Goal: Information Seeking & Learning: Learn about a topic

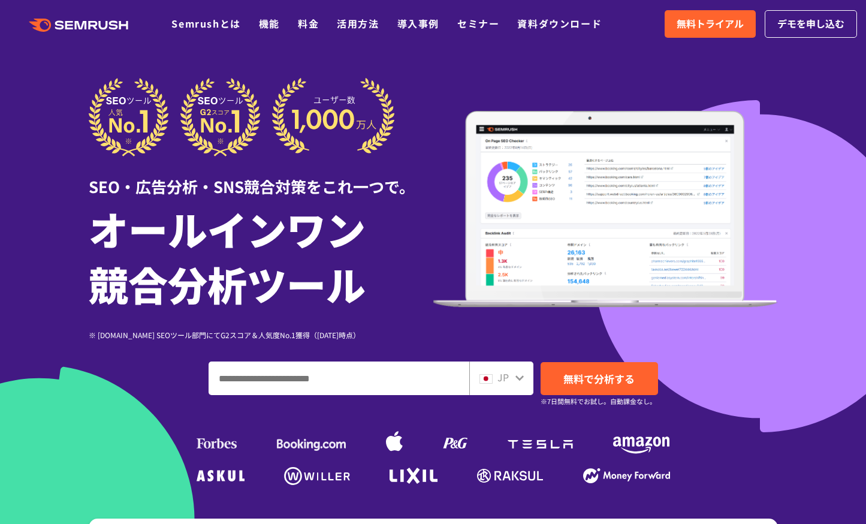
click at [95, 28] on icon ".cls {fill: #FF642D;}" at bounding box center [79, 25] width 135 height 13
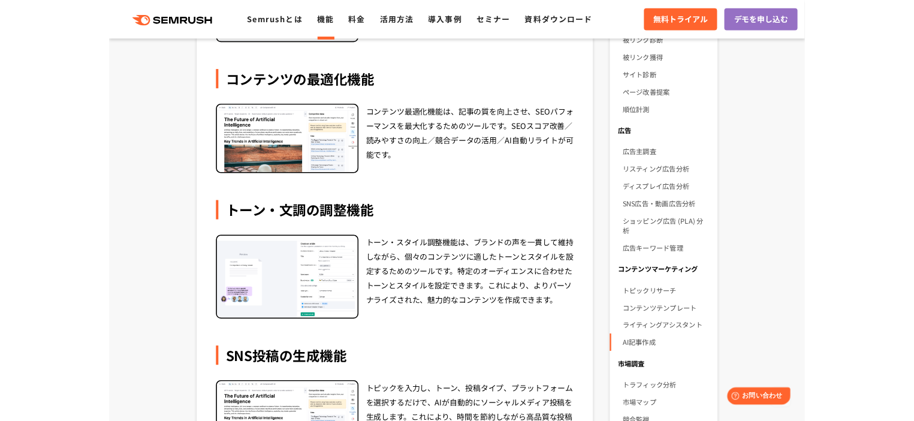
scroll to position [400, 0]
